Goal: Transaction & Acquisition: Obtain resource

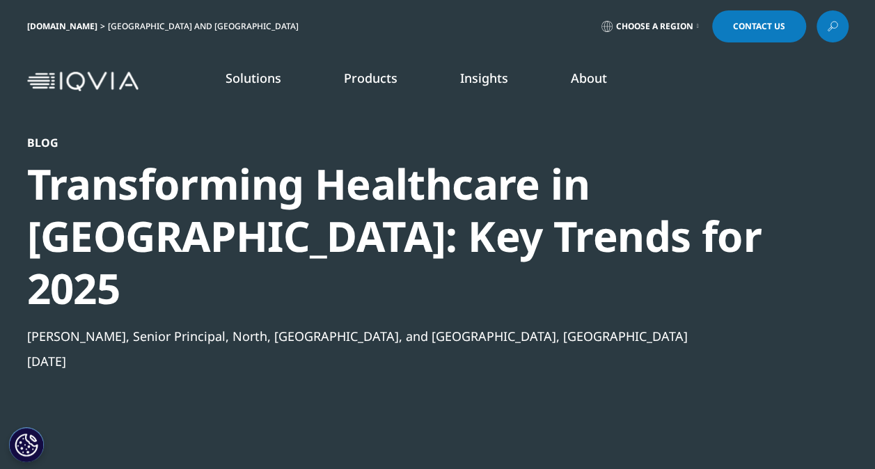
click at [70, 341] on link "LEARN MORE" at bounding box center [111, 347] width 167 height 12
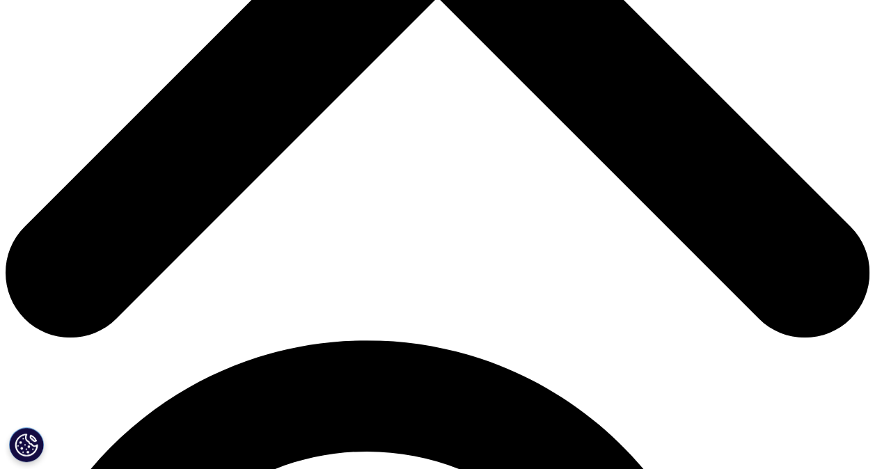
scroll to position [547, 0]
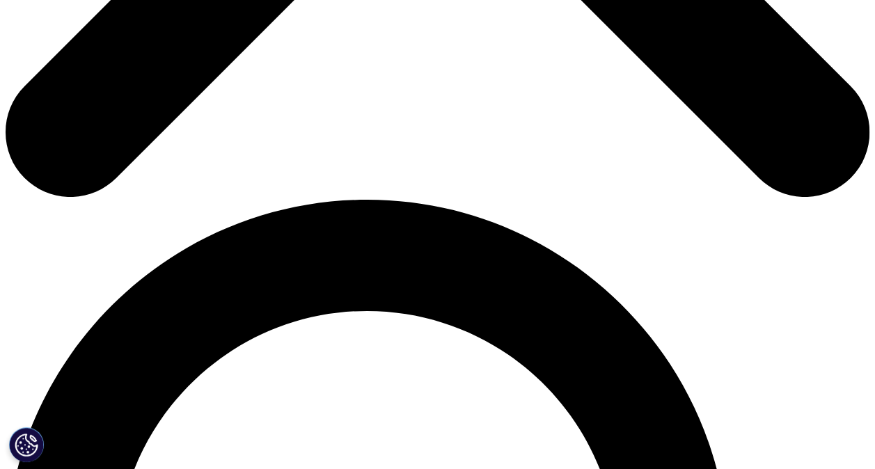
scroll to position [688, 0]
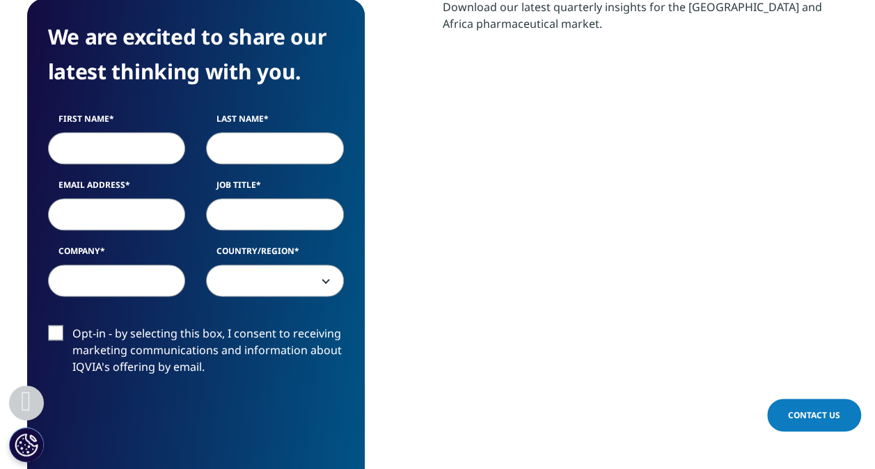
scroll to position [741, 0]
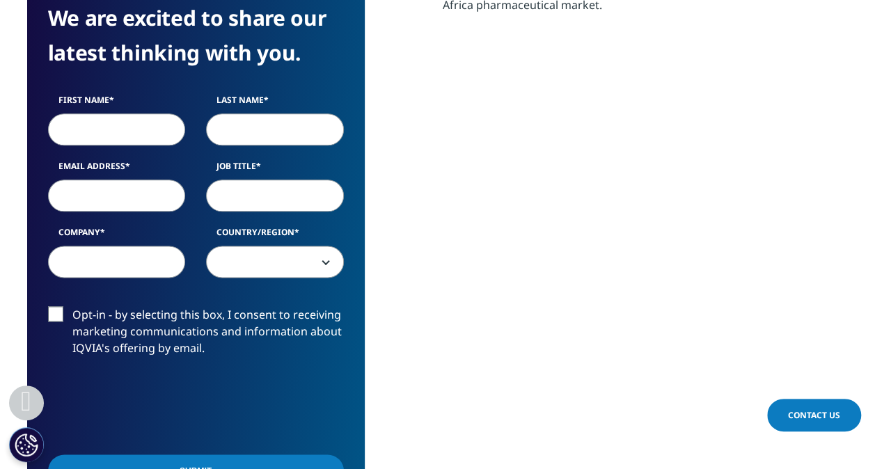
click at [91, 132] on input "First Name" at bounding box center [117, 129] width 138 height 32
type input "Daniel"
type input "McGrath"
type input "daniel.mcgrath@dhl.com"
type input "DHL Group"
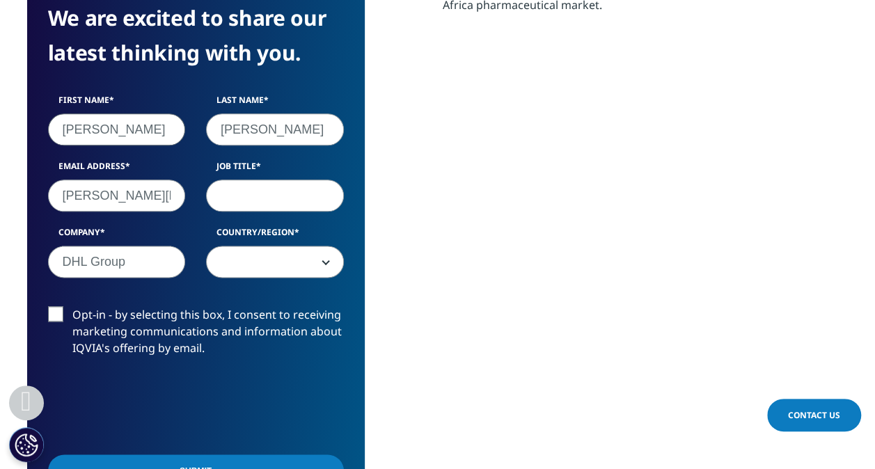
select select "[GEOGRAPHIC_DATA]"
click at [282, 203] on input "Job Title" at bounding box center [275, 196] width 138 height 32
type input "Head of EMEA Comms"
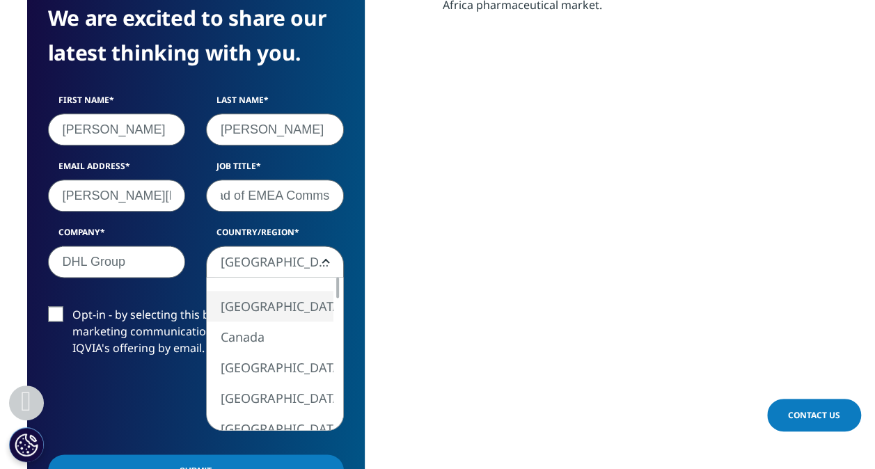
scroll to position [0, 0]
click at [323, 262] on b at bounding box center [323, 262] width 0 height 0
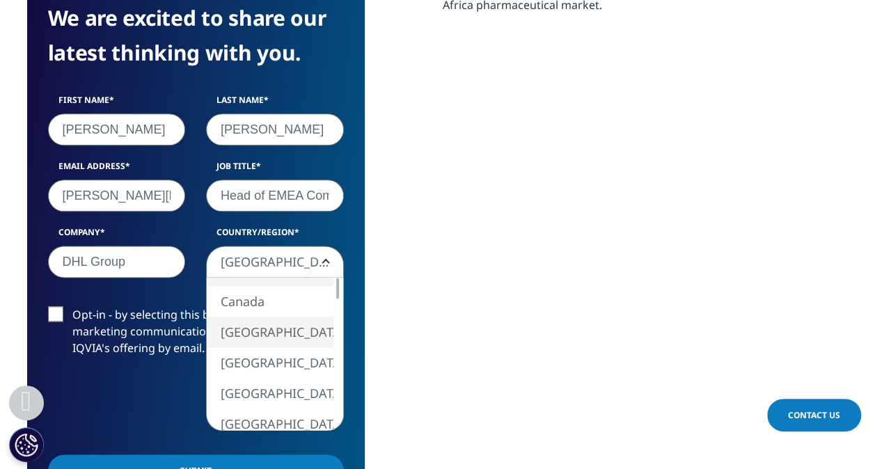
select select "[GEOGRAPHIC_DATA]"
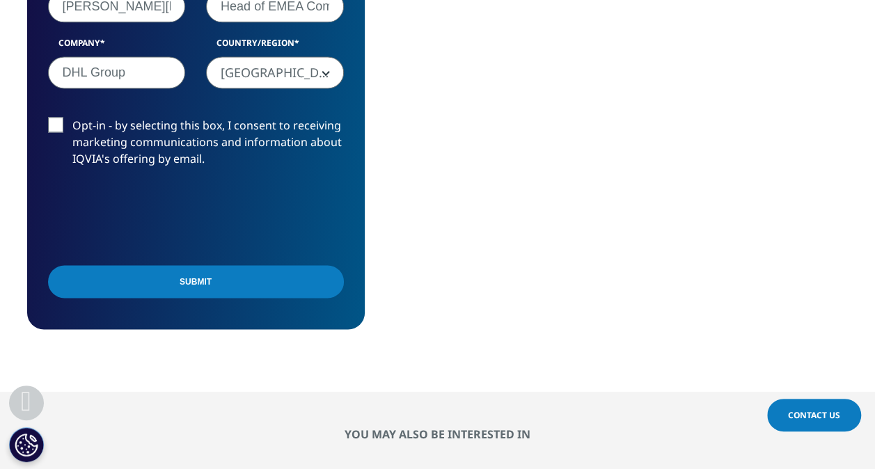
scroll to position [931, 0]
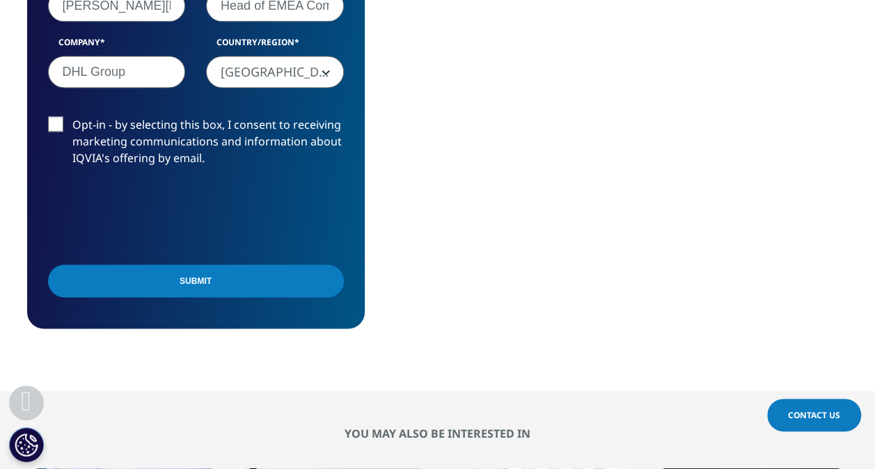
click at [213, 284] on input "Submit" at bounding box center [196, 281] width 296 height 33
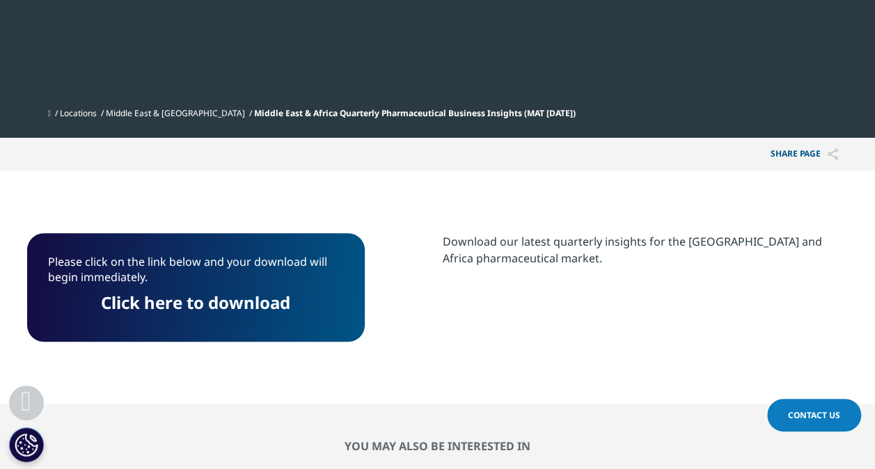
scroll to position [487, 0]
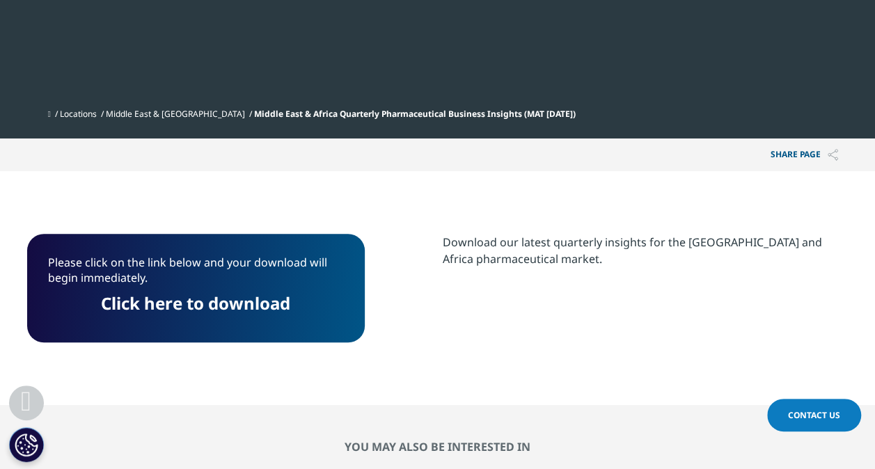
click at [198, 306] on link "Click here to download" at bounding box center [195, 303] width 189 height 23
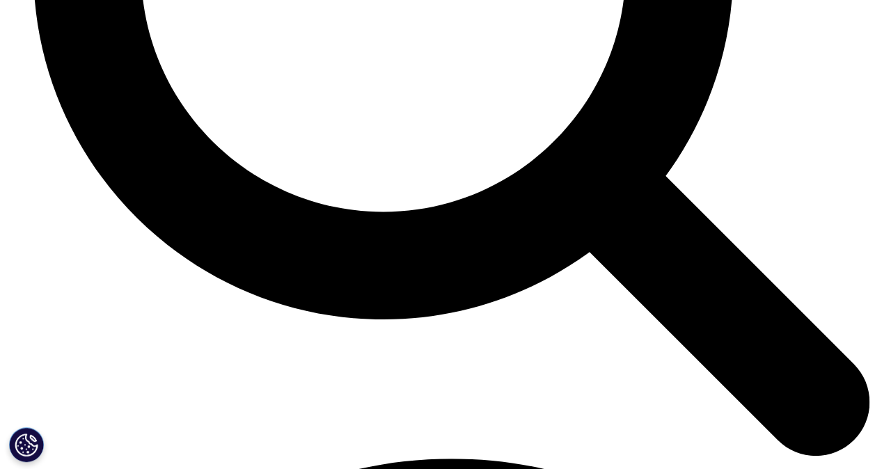
scroll to position [5103, 0]
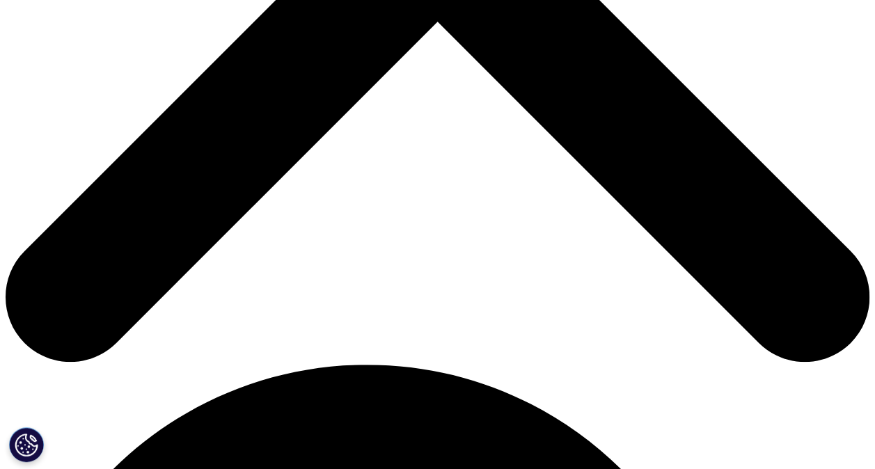
scroll to position [520, 0]
